Goal: Register for event/course

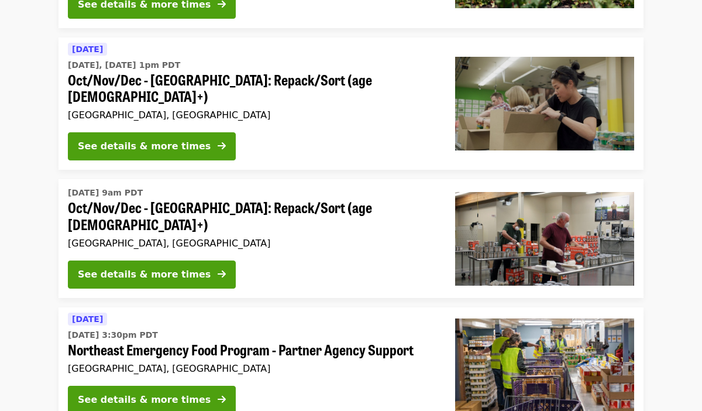
scroll to position [240, 0]
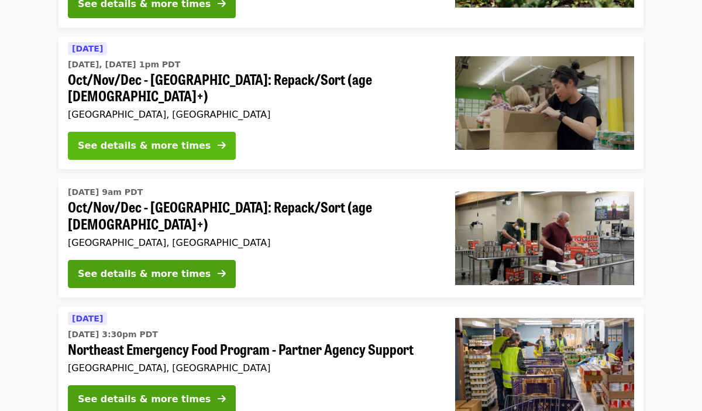
click at [160, 139] on div "See details & more times" at bounding box center [144, 146] width 133 height 14
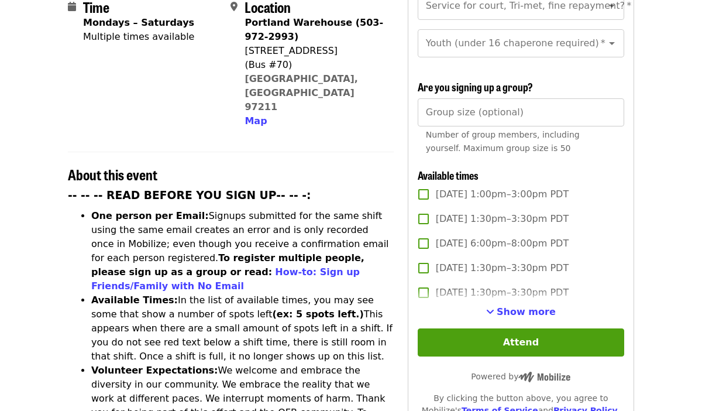
scroll to position [322, 0]
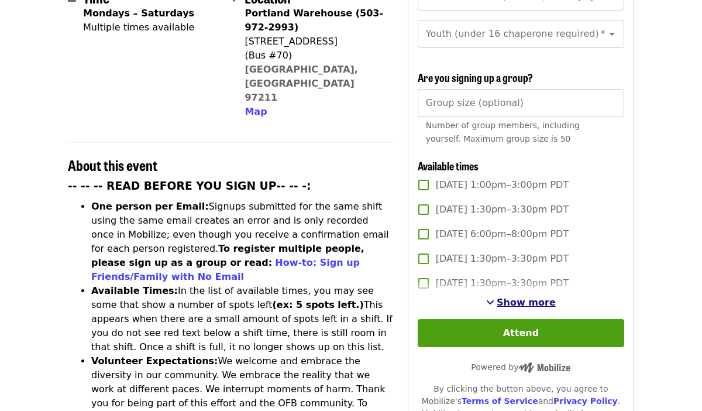
click at [492, 297] on span "See more timeslots" at bounding box center [490, 301] width 8 height 9
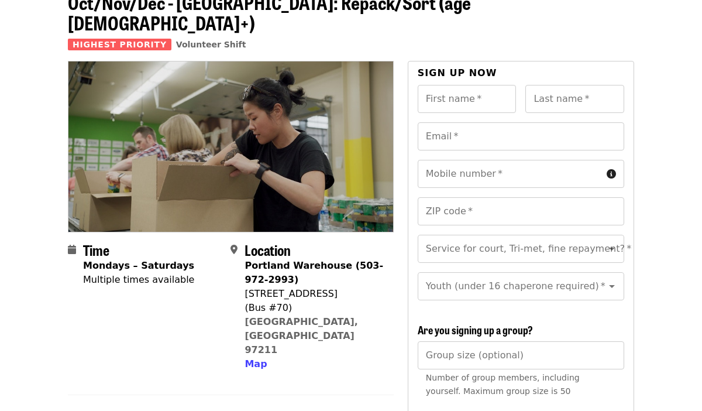
scroll to position [71, 0]
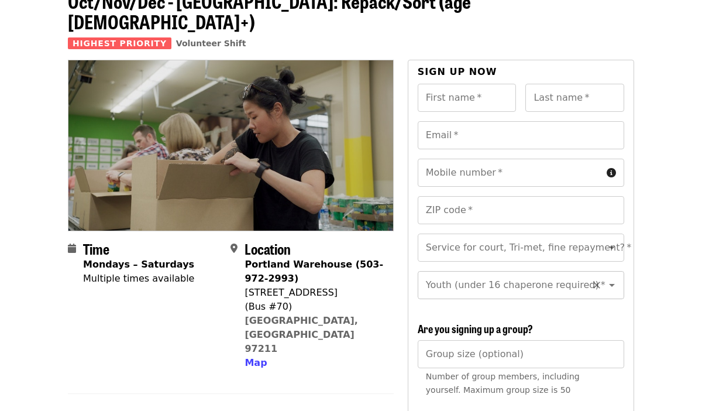
click at [502, 274] on input "Youth (under 16 chaperone required)   *" at bounding box center [506, 285] width 159 height 22
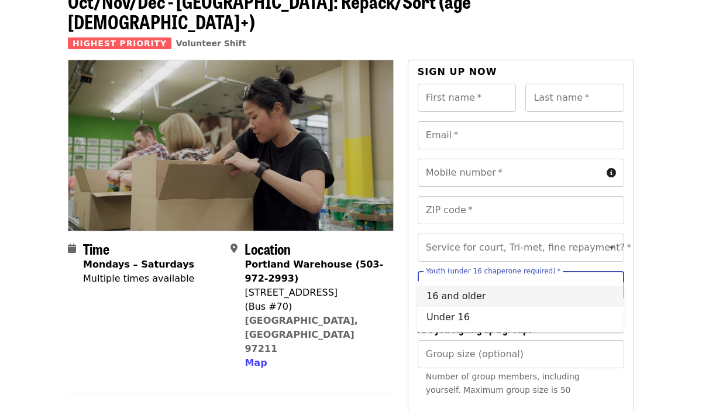
click at [442, 300] on li "16 and older" at bounding box center [520, 296] width 207 height 21
type input "**********"
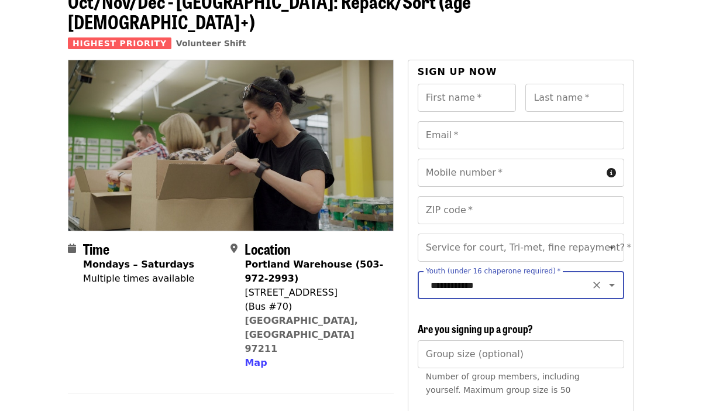
click at [598, 282] on icon "Clear" at bounding box center [596, 285] width 7 height 7
click at [546, 275] on input "Youth (under 16 chaperone required)   *" at bounding box center [506, 285] width 159 height 22
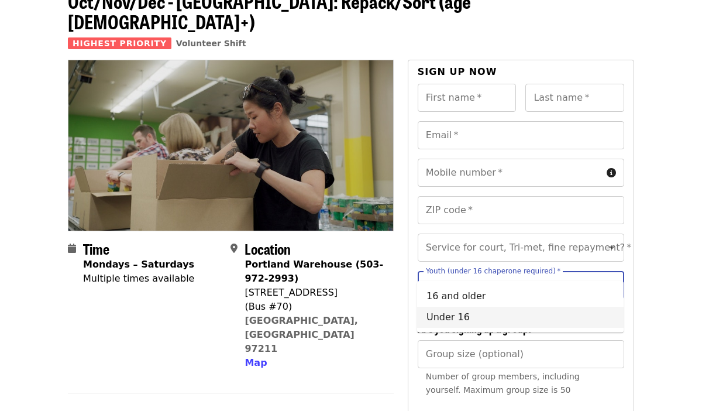
click at [506, 312] on li "Under 16" at bounding box center [520, 317] width 207 height 21
type input "********"
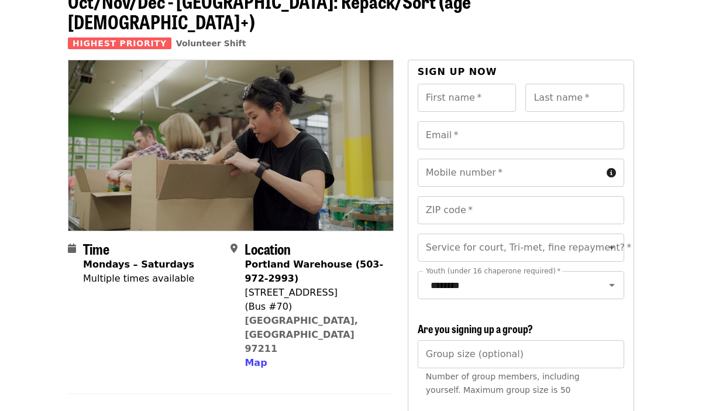
click at [369, 356] on div "Map" at bounding box center [314, 363] width 139 height 14
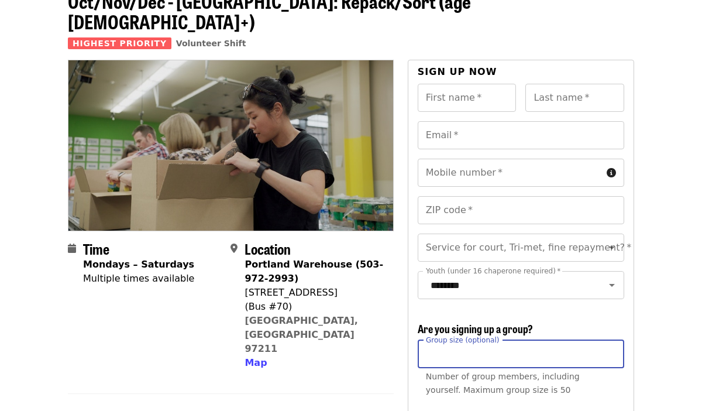
click at [486, 340] on input "Group size (optional)" at bounding box center [521, 354] width 207 height 28
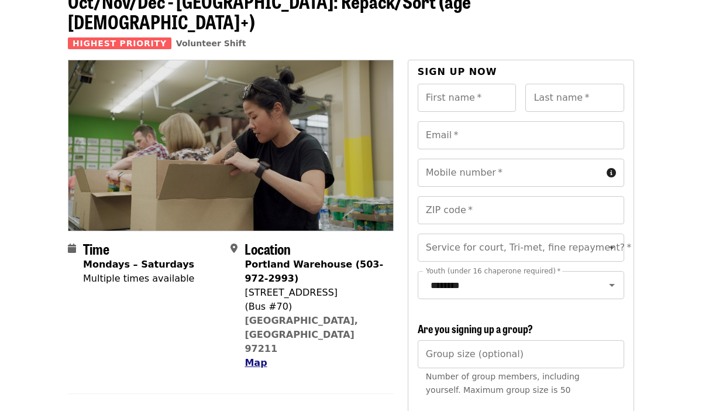
click at [259, 357] on span "Map" at bounding box center [256, 362] width 22 height 11
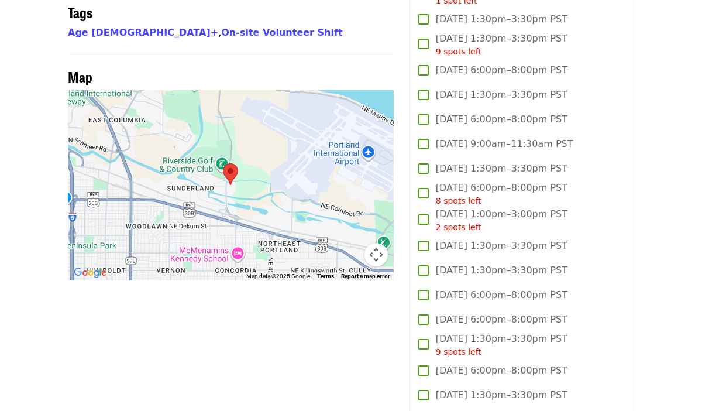
scroll to position [990, 0]
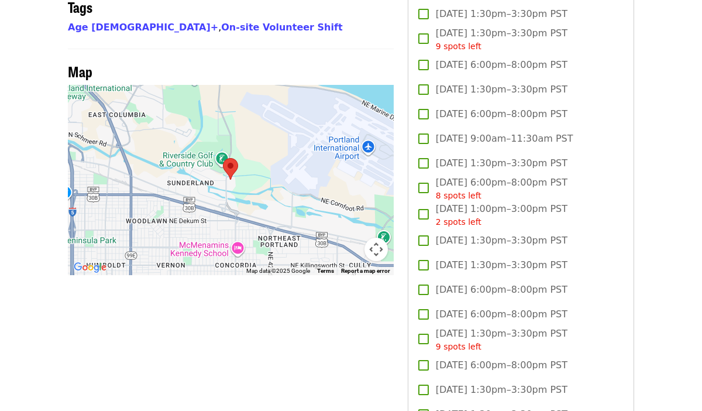
click at [375, 238] on button "Map camera controls" at bounding box center [376, 249] width 23 height 23
click at [349, 238] on button "Zoom out" at bounding box center [346, 249] width 23 height 23
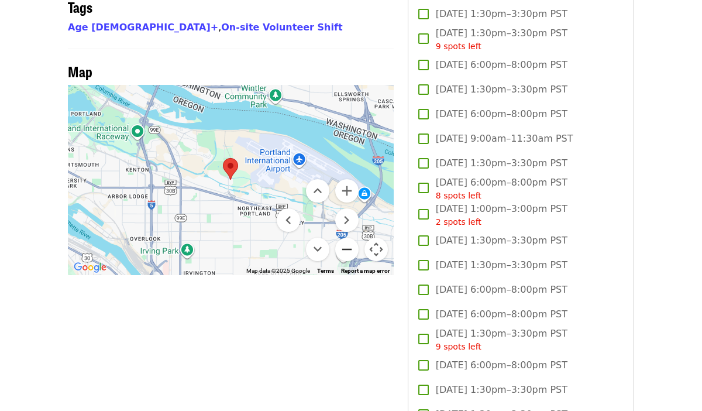
click at [349, 238] on button "Zoom out" at bounding box center [346, 249] width 23 height 23
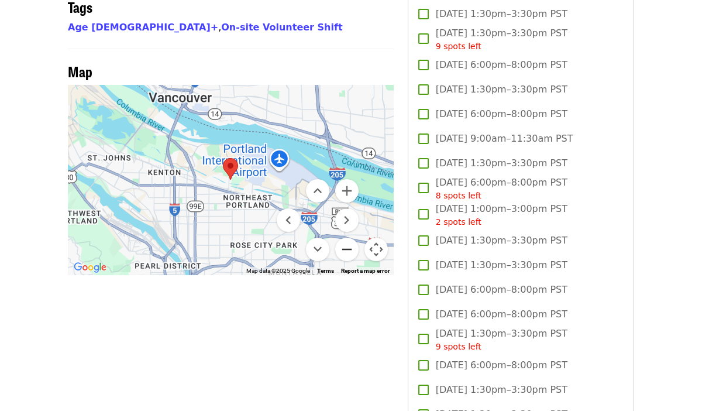
click at [349, 238] on button "Zoom out" at bounding box center [346, 249] width 23 height 23
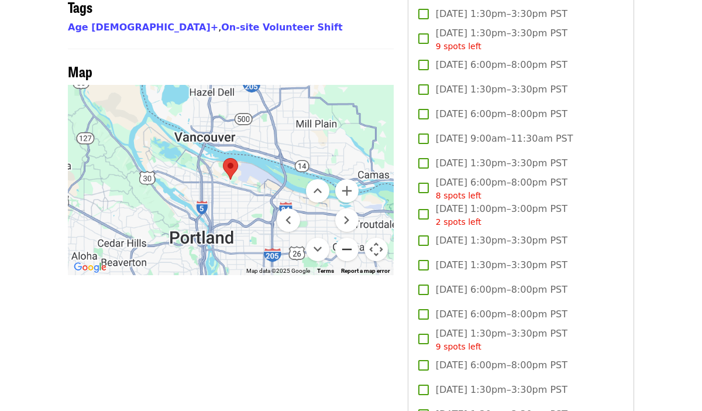
click at [349, 238] on button "Zoom out" at bounding box center [346, 249] width 23 height 23
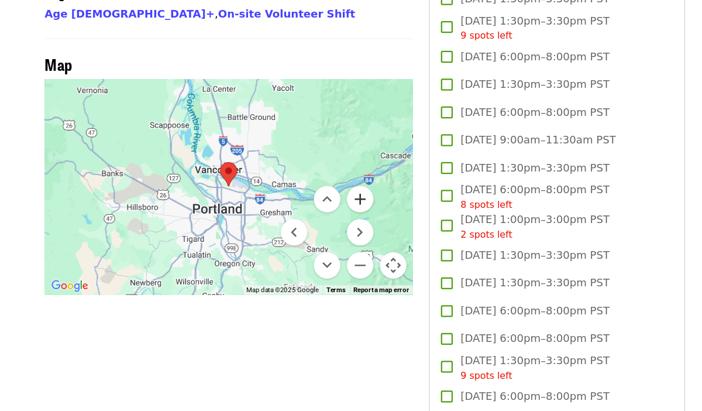
click at [349, 179] on button "Zoom in" at bounding box center [346, 190] width 23 height 23
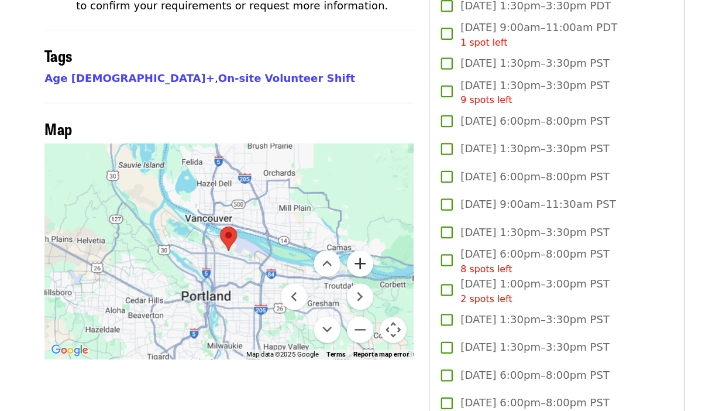
scroll to position [456, 0]
